Goal: Feedback & Contribution: Submit feedback/report problem

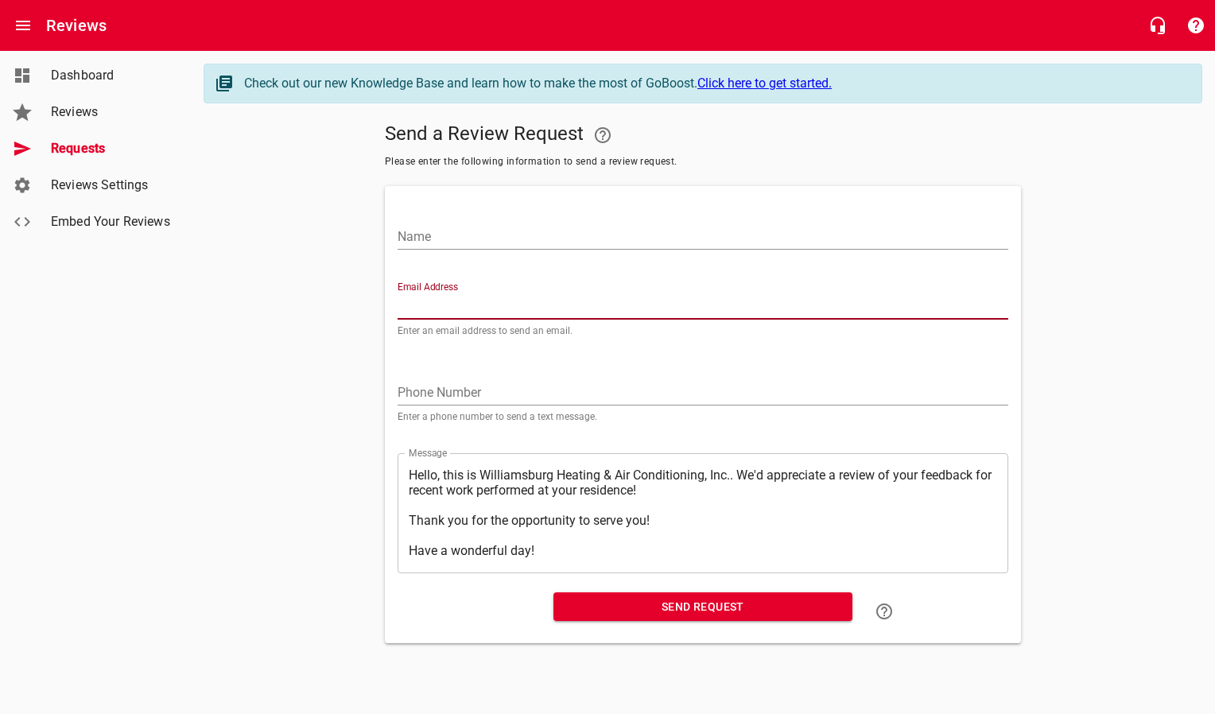
click at [462, 309] on input "Email Address" at bounding box center [703, 306] width 611 height 25
paste input "[EMAIL_ADDRESS][DOMAIN_NAME]"
type input "[EMAIL_ADDRESS][DOMAIN_NAME]"
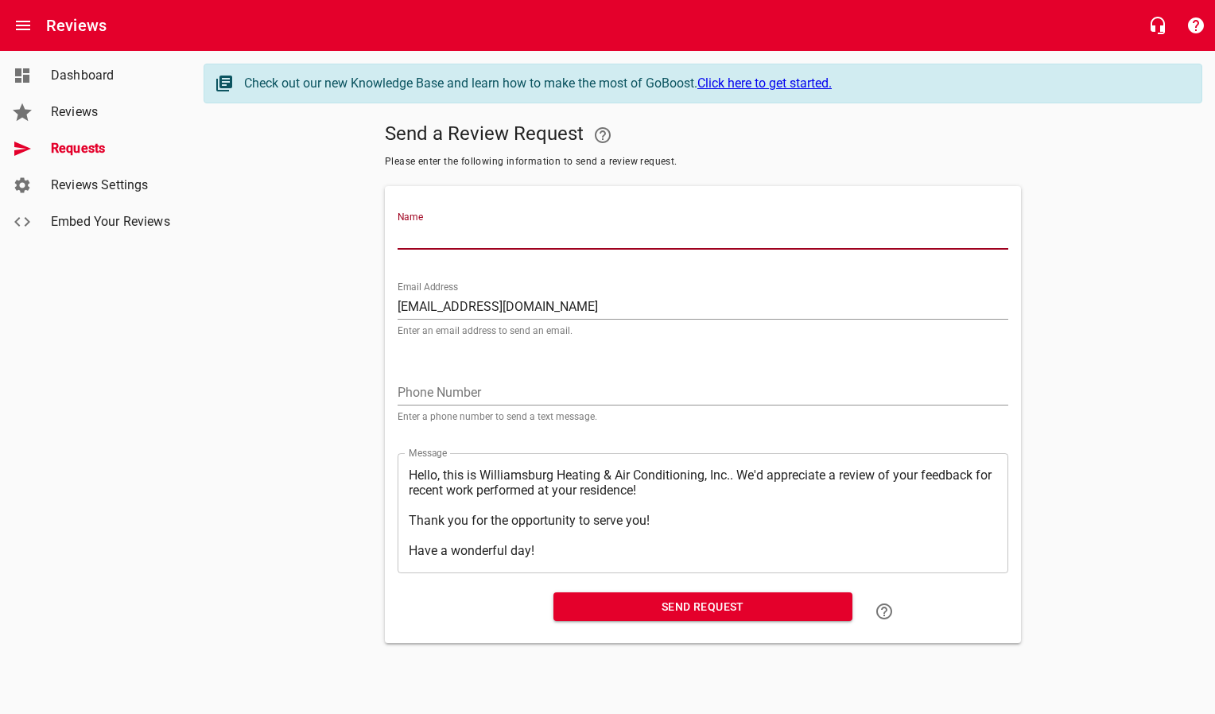
click at [456, 243] on input "Name" at bounding box center [703, 236] width 611 height 25
type input "[PERSON_NAME] & [PERSON_NAME]"
click at [708, 610] on span "Send Request" at bounding box center [703, 607] width 274 height 20
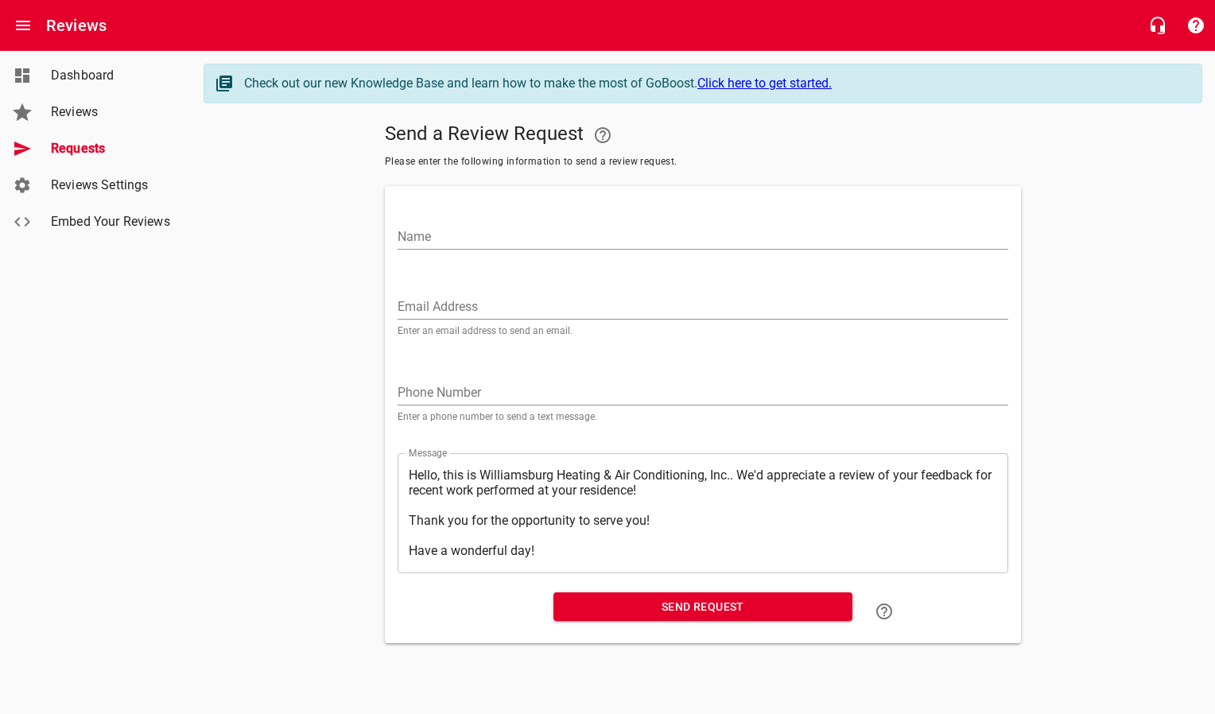
click at [488, 308] on input "Email Address" at bounding box center [703, 306] width 611 height 25
paste input "[EMAIL_ADDRESS][DOMAIN_NAME]"
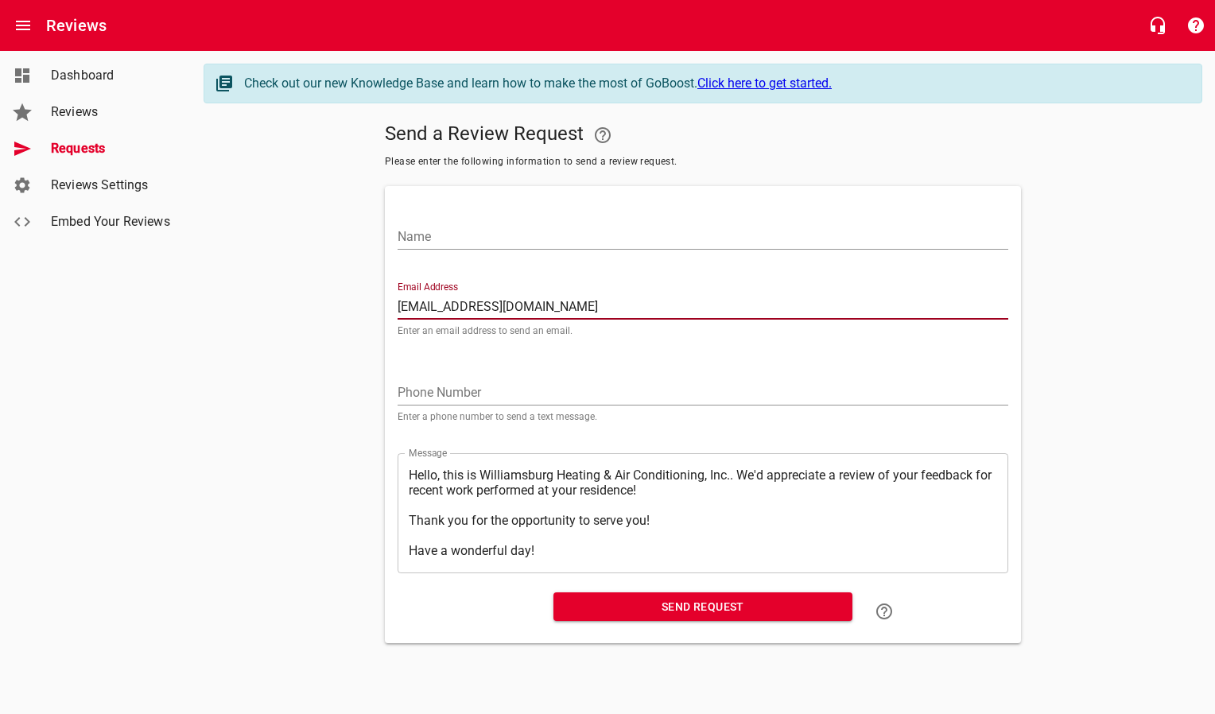
type input "[EMAIL_ADDRESS][DOMAIN_NAME]"
click at [468, 243] on input "Name" at bounding box center [703, 236] width 611 height 25
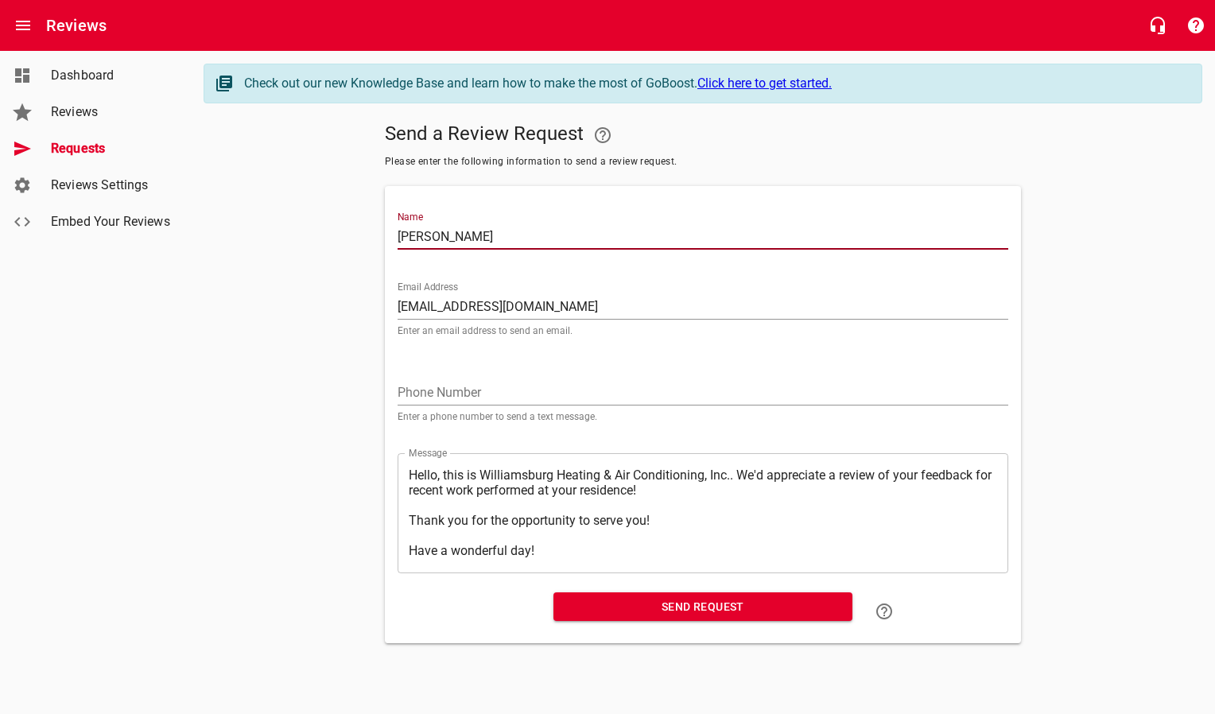
type input "[PERSON_NAME]"
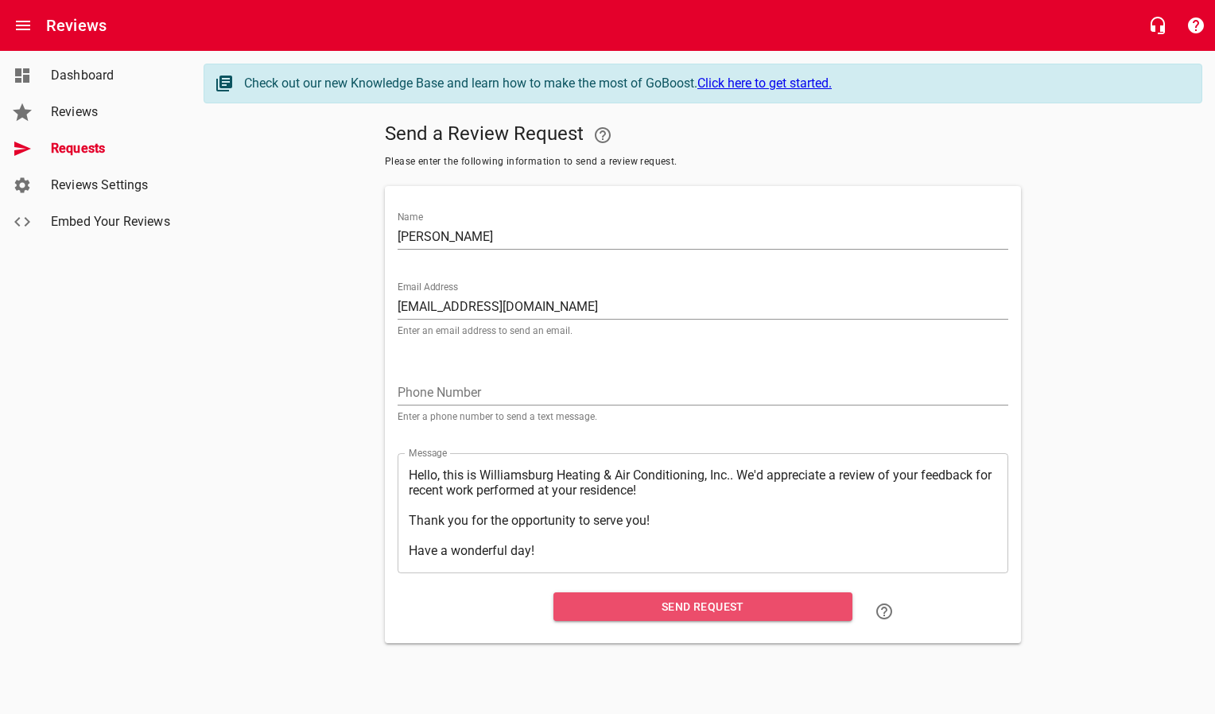
click at [628, 604] on span "Send Request" at bounding box center [703, 607] width 274 height 20
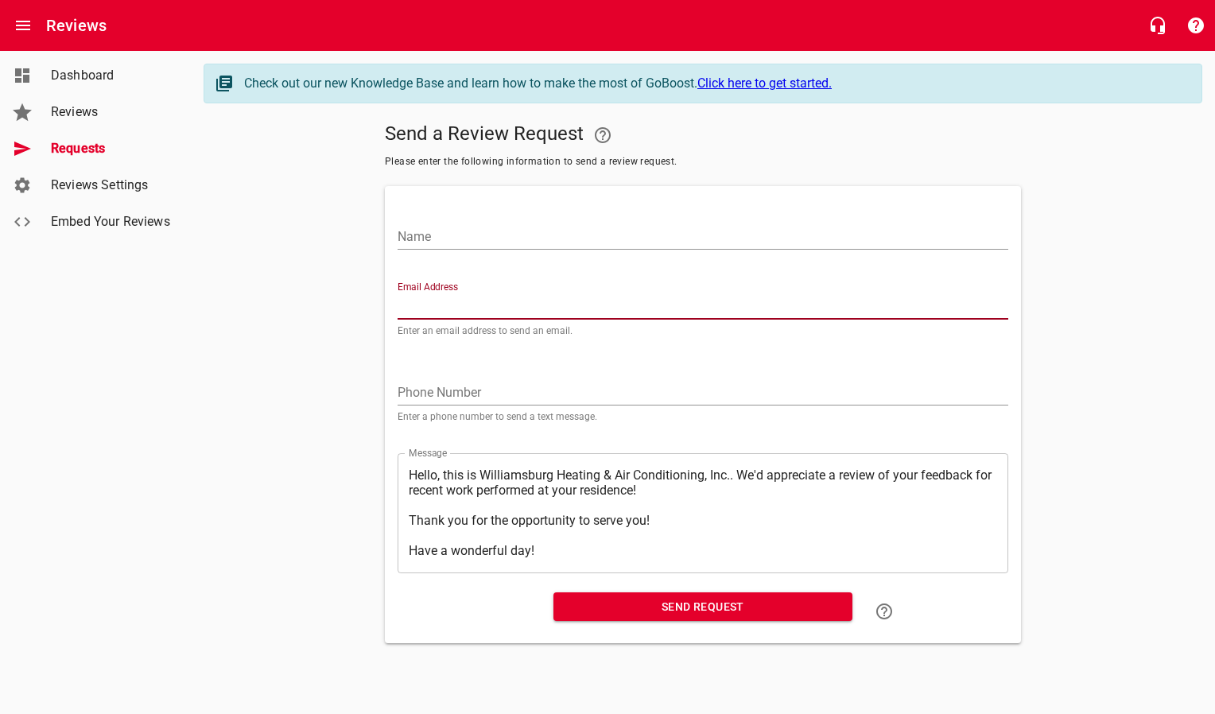
click at [459, 303] on input "Email Address" at bounding box center [703, 306] width 611 height 25
paste input "[EMAIL_ADDRESS][DOMAIN_NAME]"
type input "[EMAIL_ADDRESS][DOMAIN_NAME]"
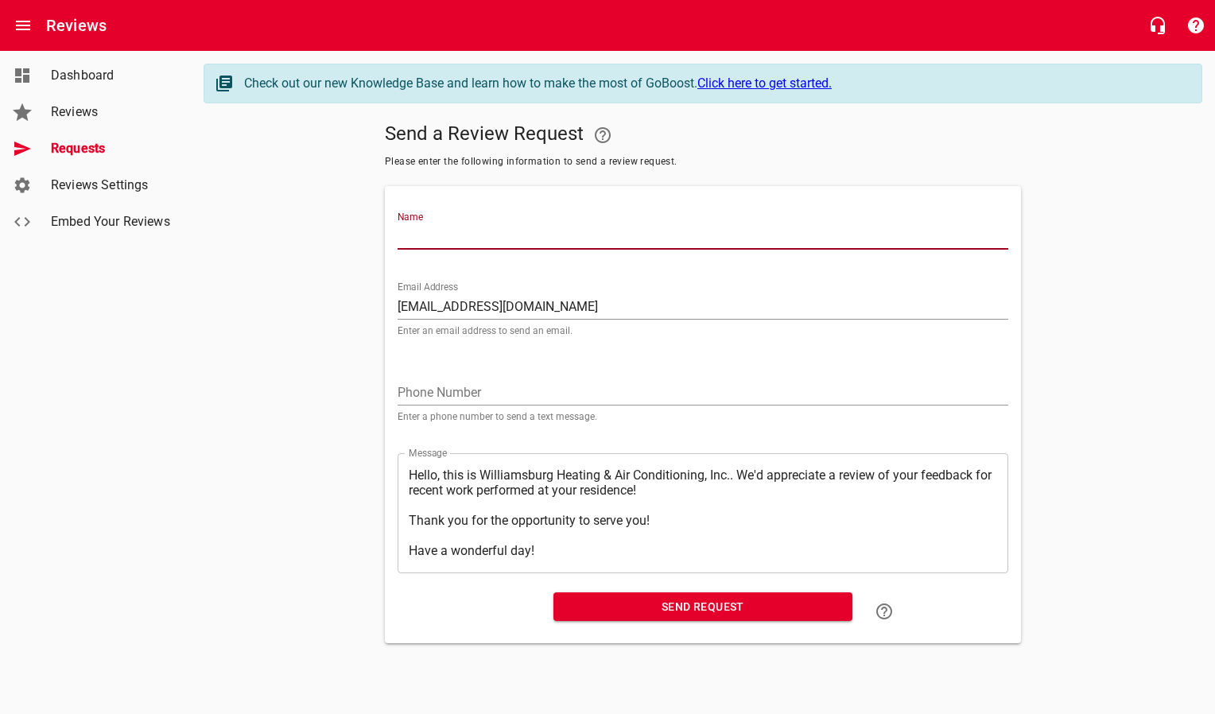
click at [467, 240] on input "Name" at bounding box center [703, 236] width 611 height 25
type input "[PERSON_NAME] & [PERSON_NAME]"
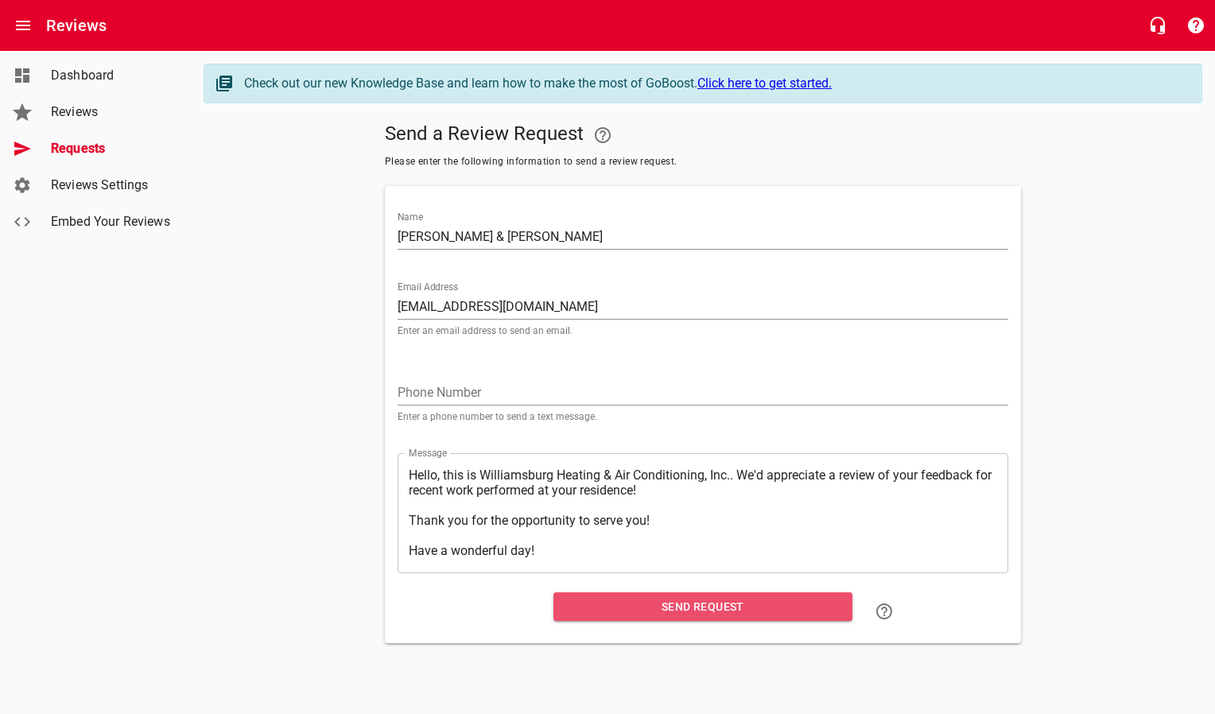
click at [641, 612] on span "Send Request" at bounding box center [703, 607] width 274 height 20
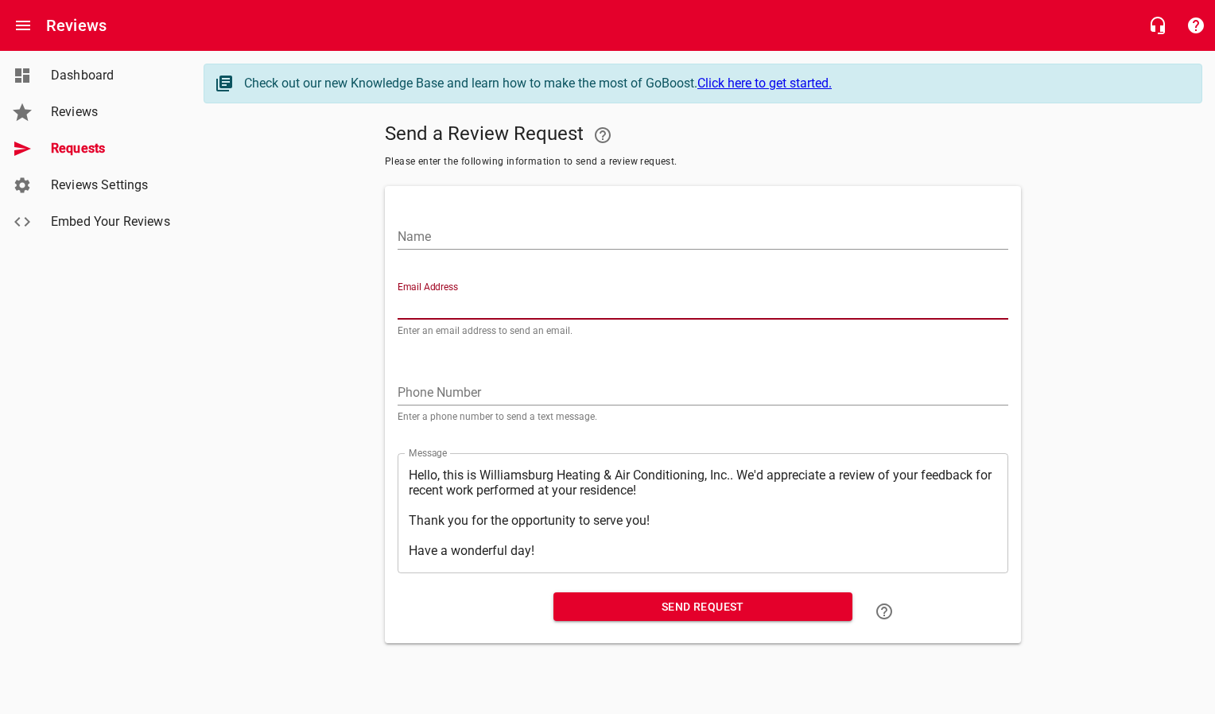
click at [460, 304] on input "Email Address" at bounding box center [703, 306] width 611 height 25
paste input "[EMAIL_ADDRESS][DOMAIN_NAME]"
type input "[EMAIL_ADDRESS][DOMAIN_NAME]"
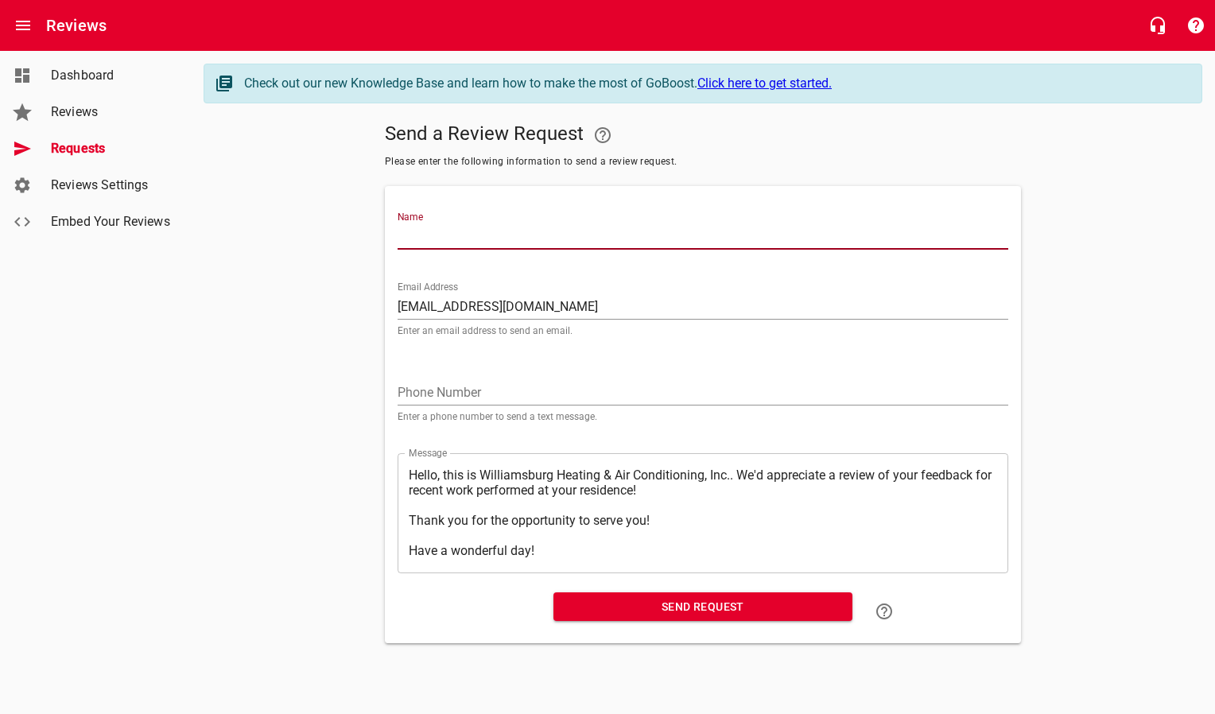
click at [464, 235] on input "Name" at bounding box center [703, 236] width 611 height 25
type input "[PERSON_NAME]"
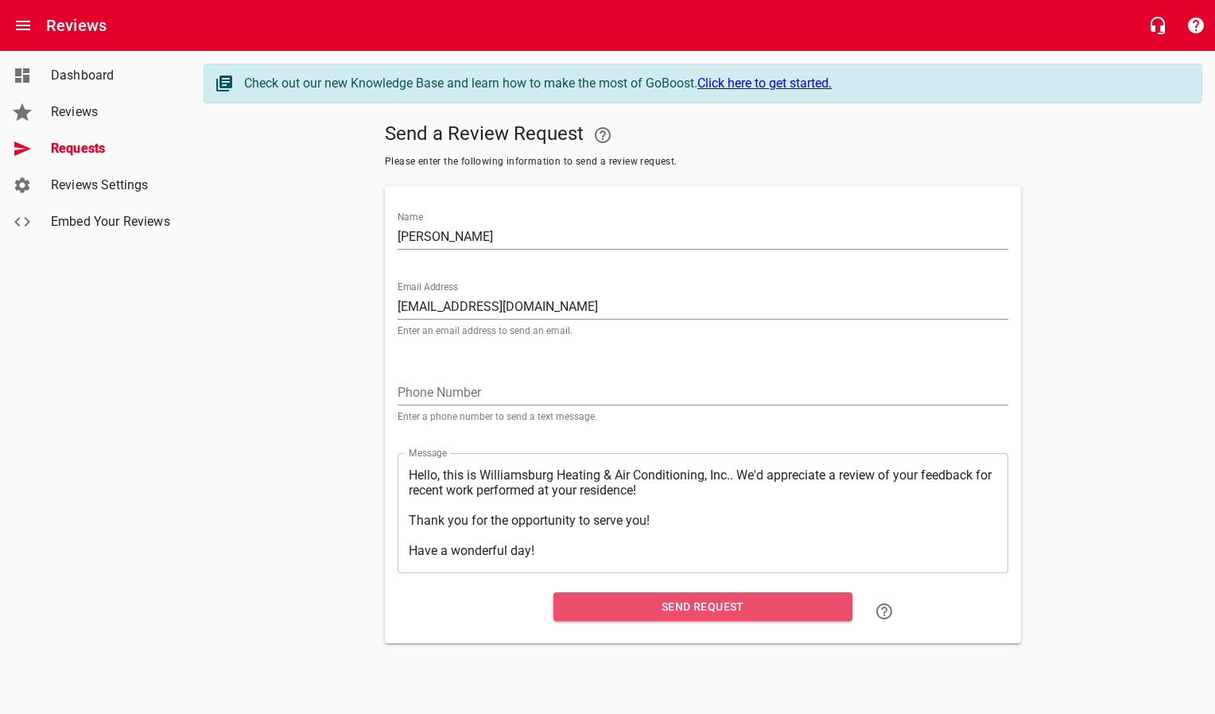
click at [578, 601] on span "Send Request" at bounding box center [703, 607] width 274 height 20
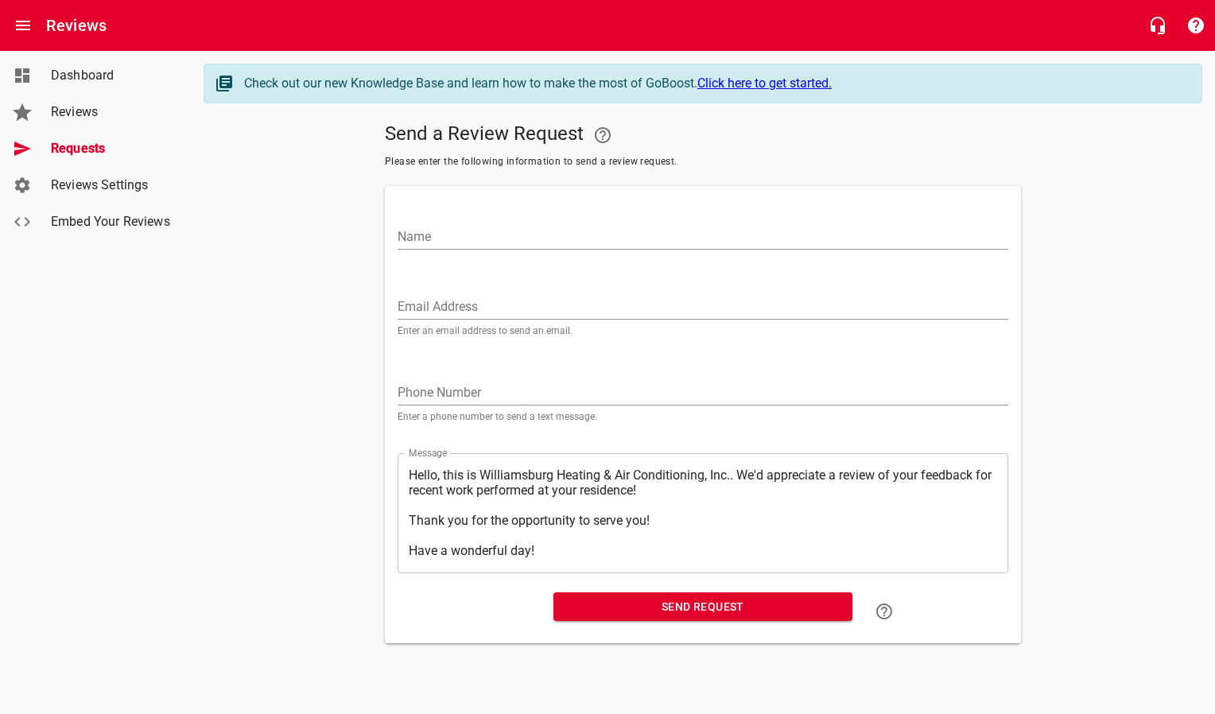
click at [437, 311] on input "Email Address" at bounding box center [703, 306] width 611 height 25
click at [734, 304] on input "Email Address" at bounding box center [703, 306] width 611 height 25
paste input "[EMAIL_ADDRESS][DOMAIN_NAME]"
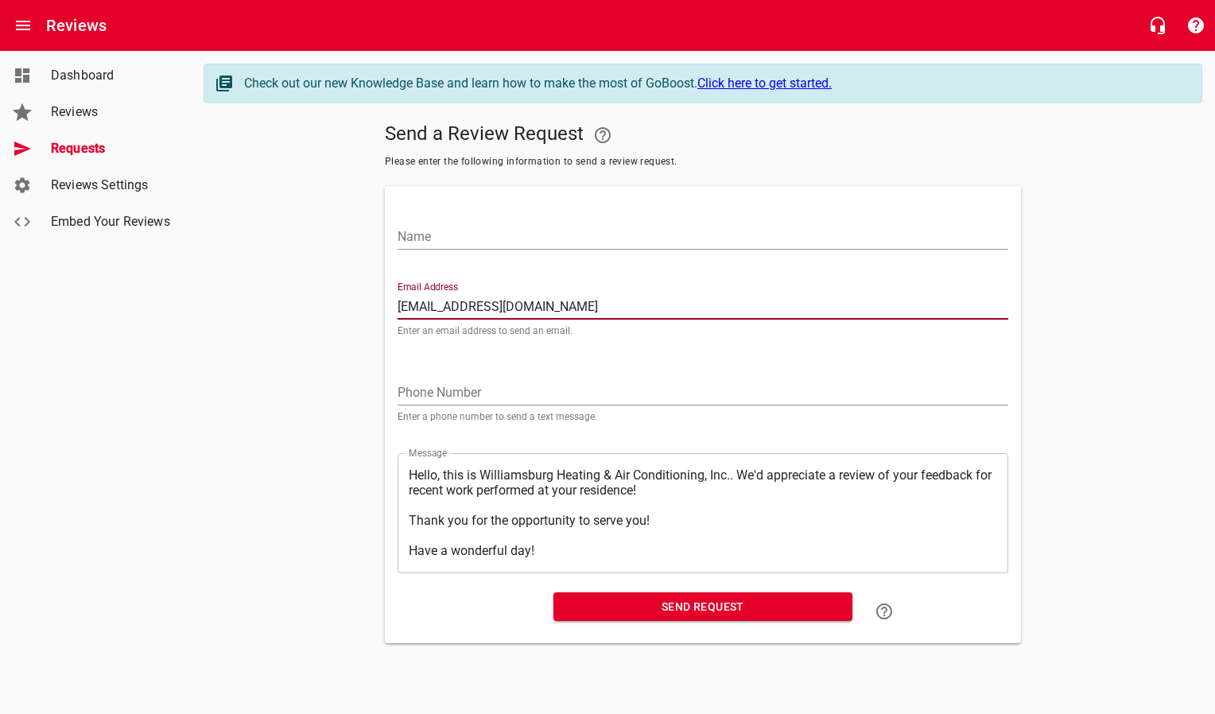
type input "[EMAIL_ADDRESS][DOMAIN_NAME]"
click at [692, 227] on input "Name" at bounding box center [703, 236] width 611 height 25
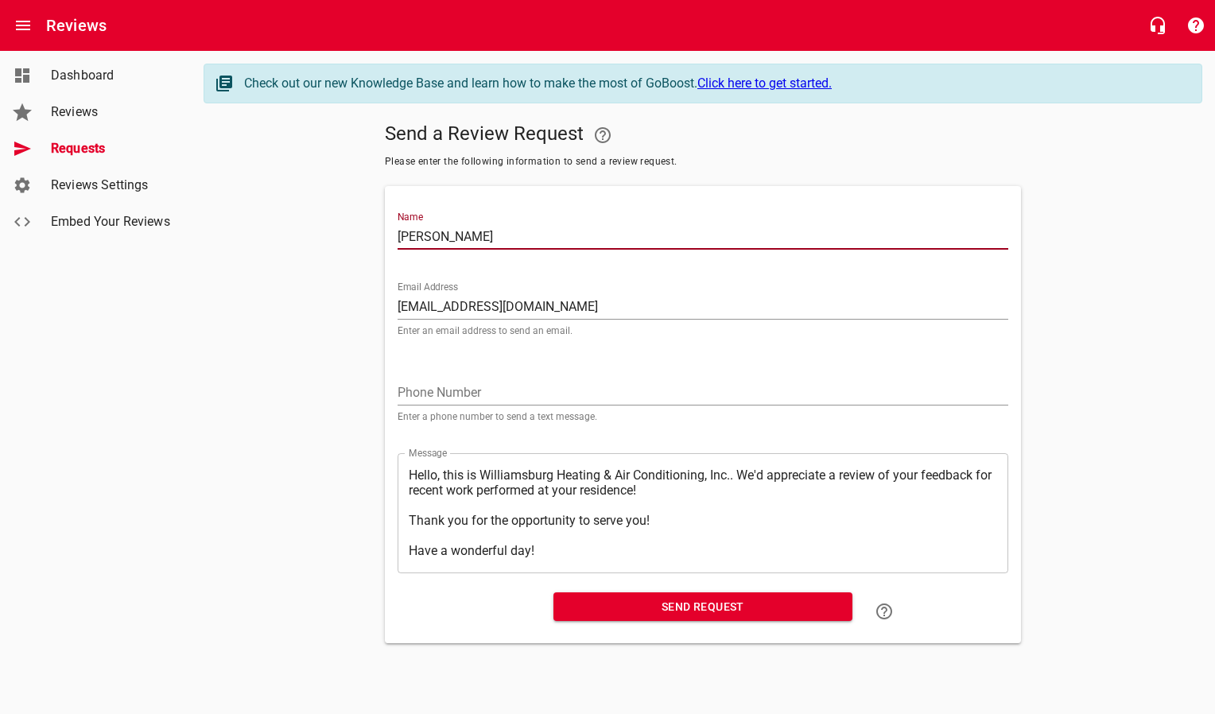
type input "[PERSON_NAME]"
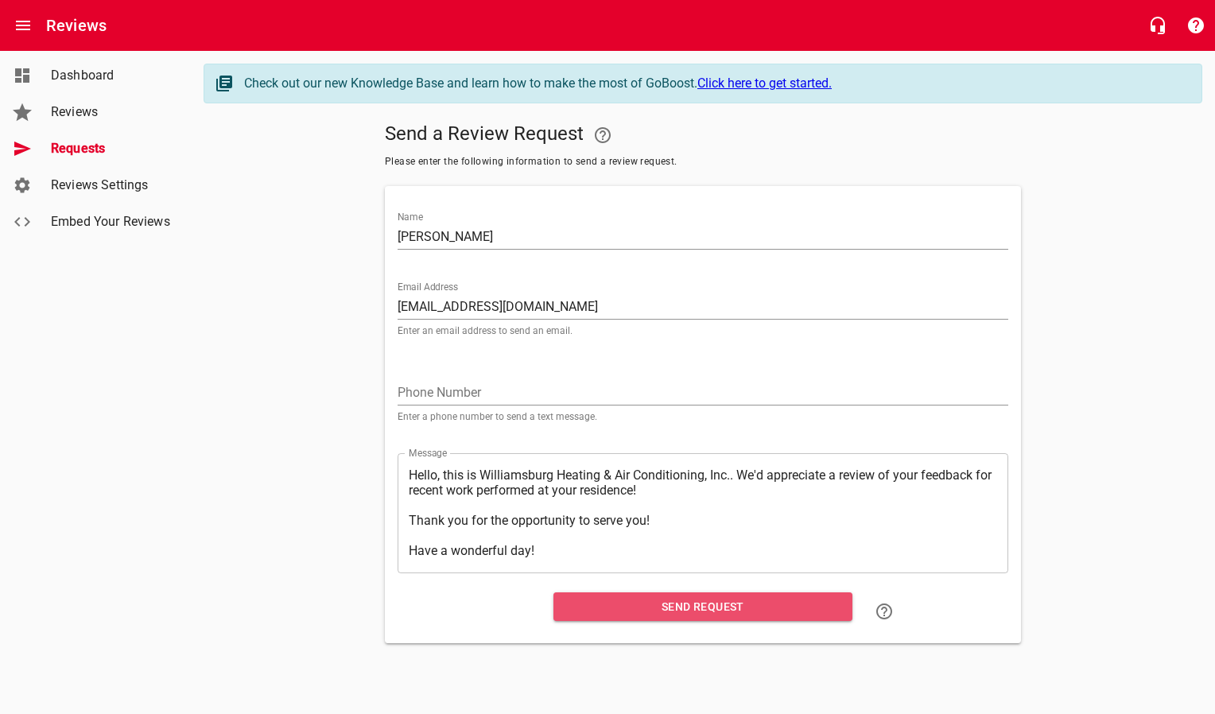
click at [660, 606] on span "Send Request" at bounding box center [703, 607] width 274 height 20
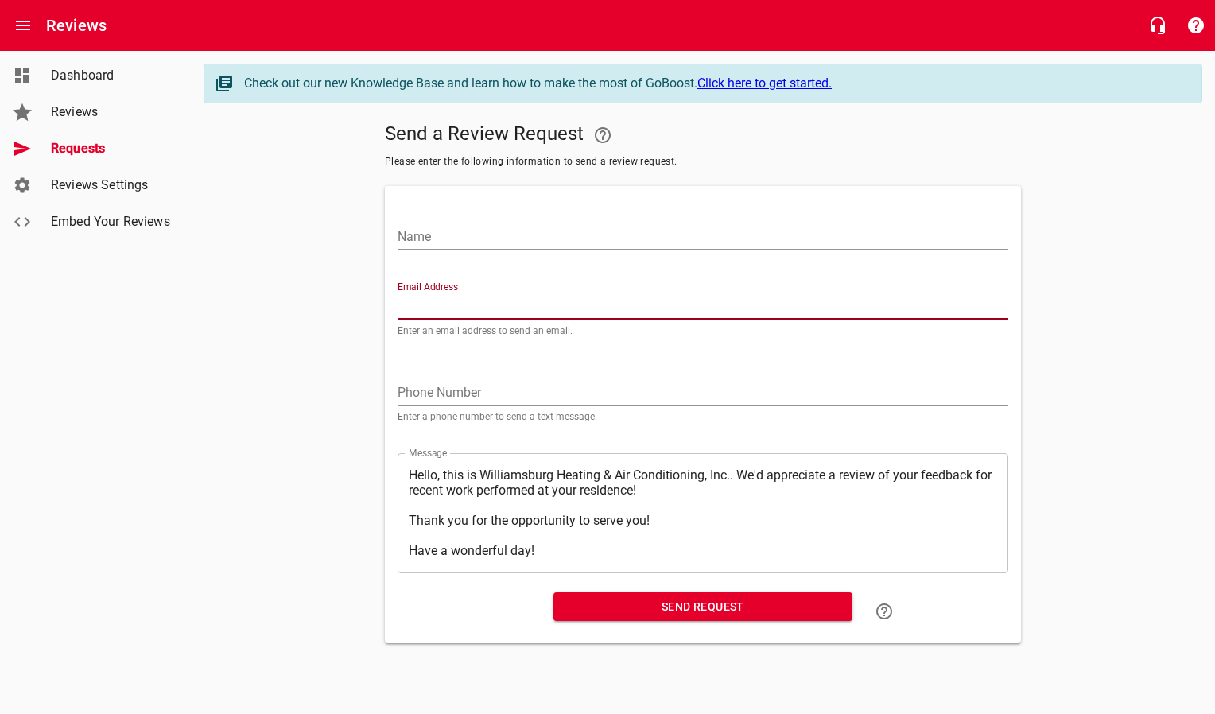
click at [447, 305] on input "Email Address" at bounding box center [703, 306] width 611 height 25
paste input "[EMAIL_ADDRESS][DOMAIN_NAME]"
type input "[EMAIL_ADDRESS][DOMAIN_NAME]"
click at [444, 232] on input "Name" at bounding box center [703, 236] width 611 height 25
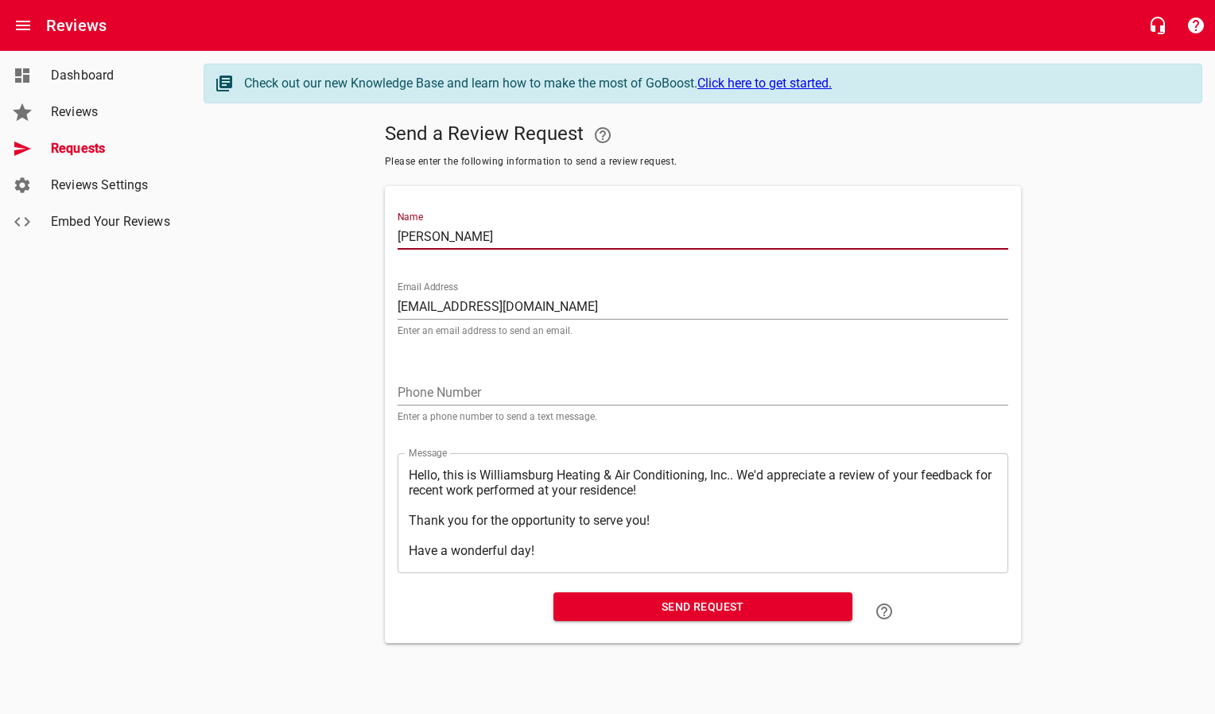
type input "[PERSON_NAME]"
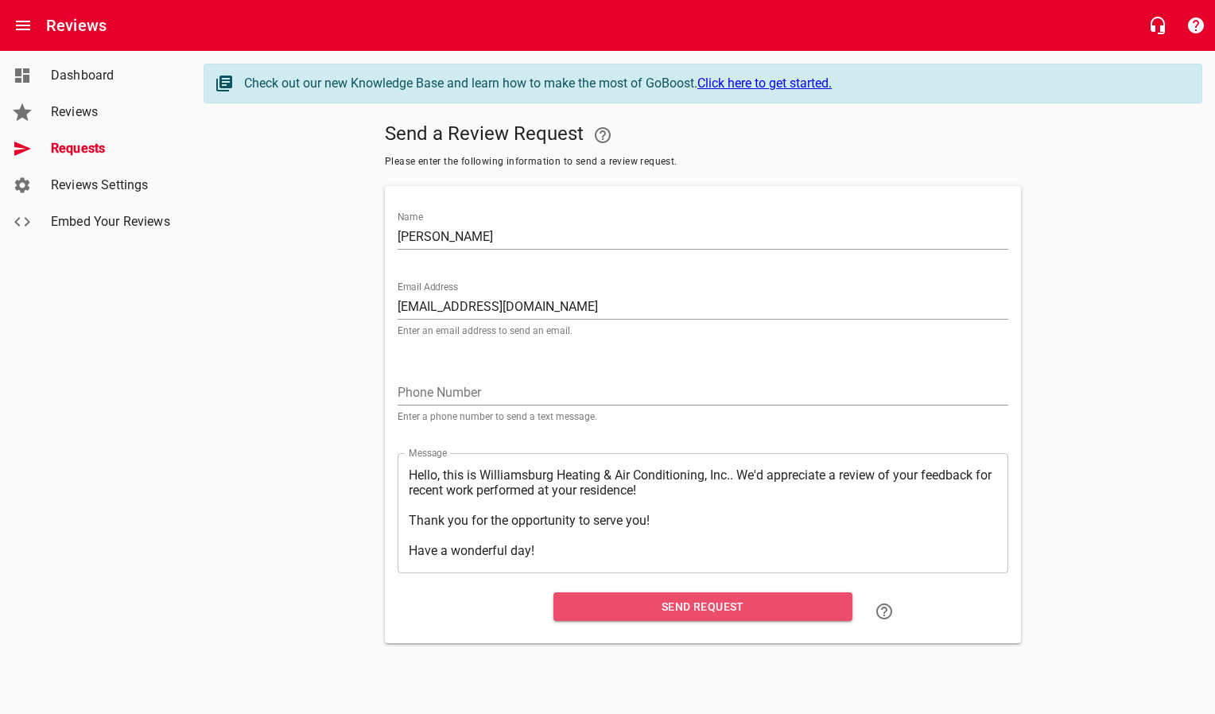
click at [655, 609] on span "Send Request" at bounding box center [703, 607] width 274 height 20
